Goal: Navigation & Orientation: Find specific page/section

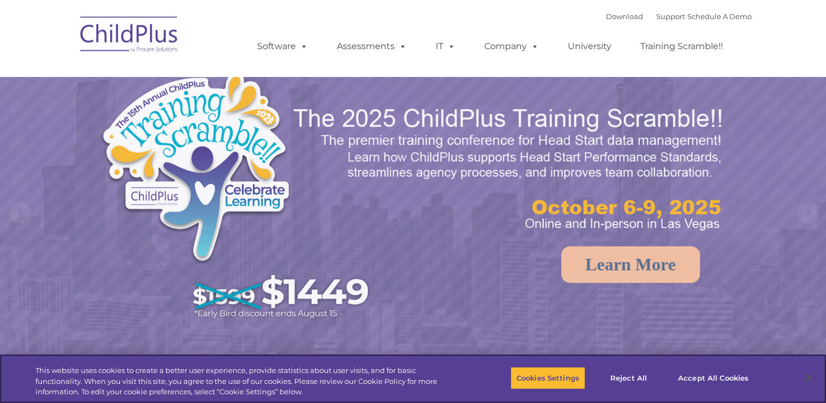
select select "MEDIUM"
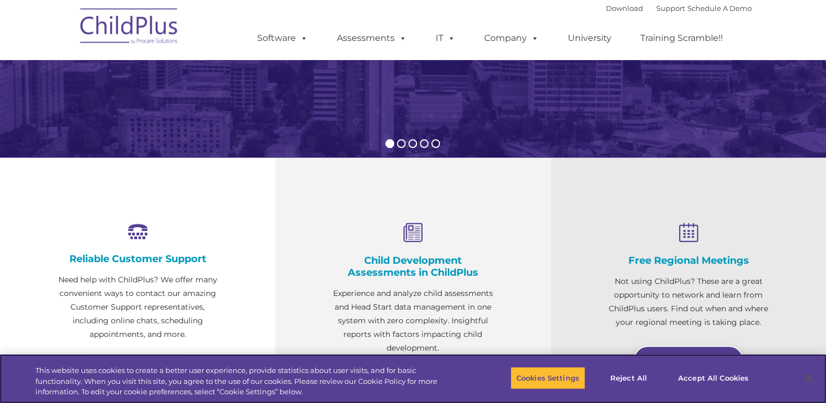
scroll to position [317, 0]
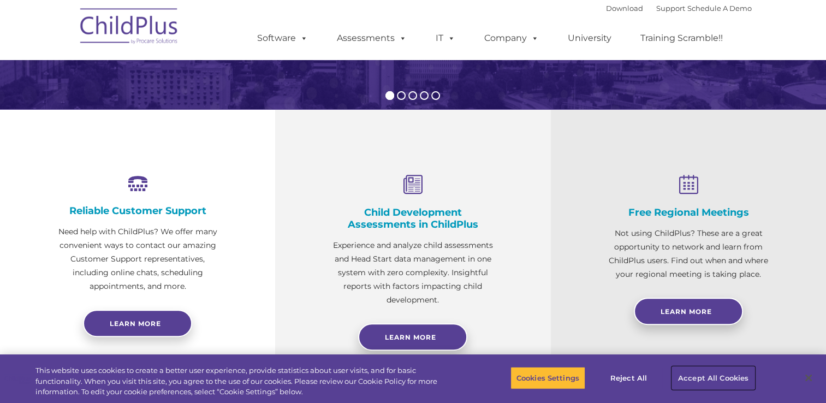
click at [687, 371] on button "Accept All Cookies" at bounding box center [713, 377] width 82 height 23
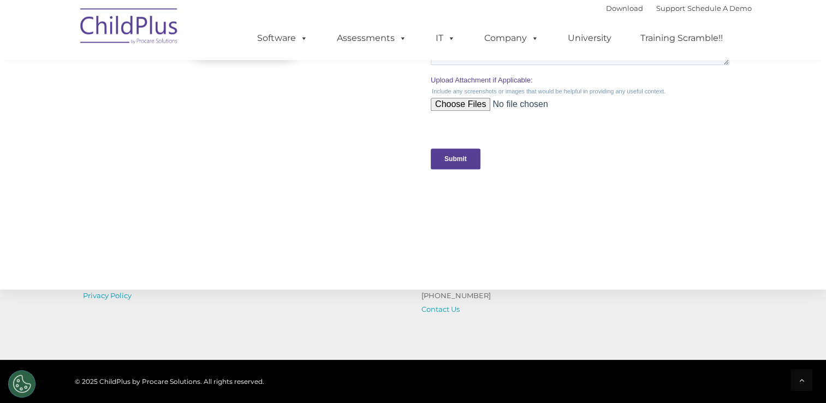
scroll to position [1082, 0]
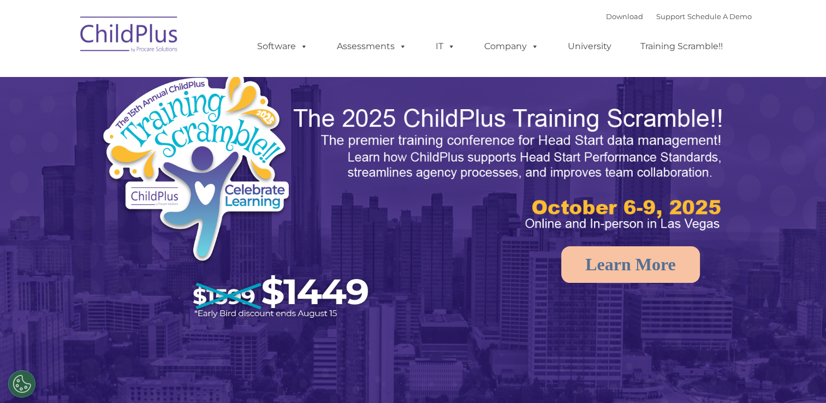
select select "MEDIUM"
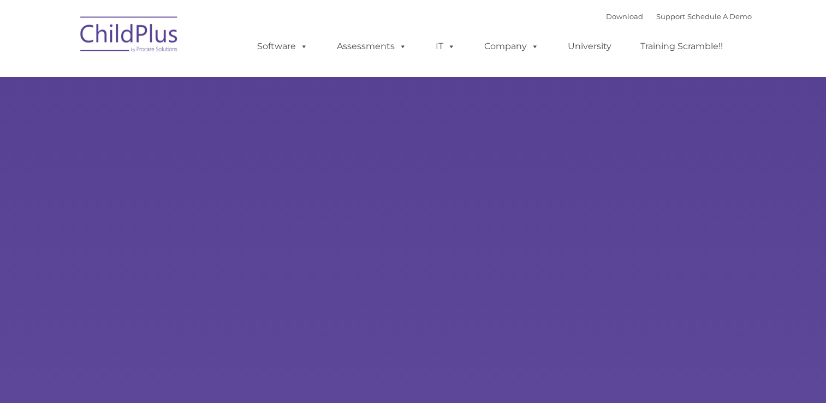
type input ""
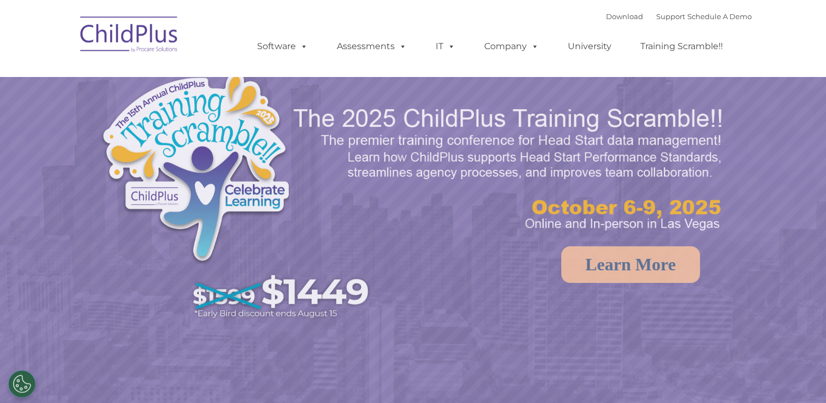
select select "MEDIUM"
